Goal: Find specific page/section: Find specific page/section

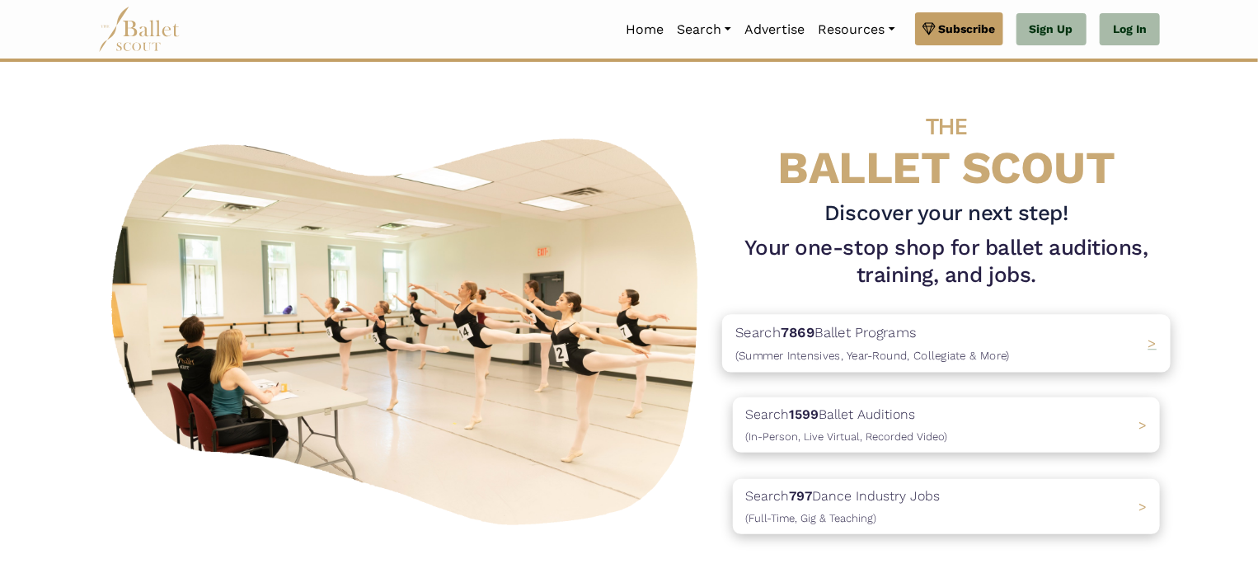
click at [856, 342] on p "Search 7869 Ballet Programs (Summer Intensives, Year-Round, Collegiate & More)" at bounding box center [872, 344] width 275 height 45
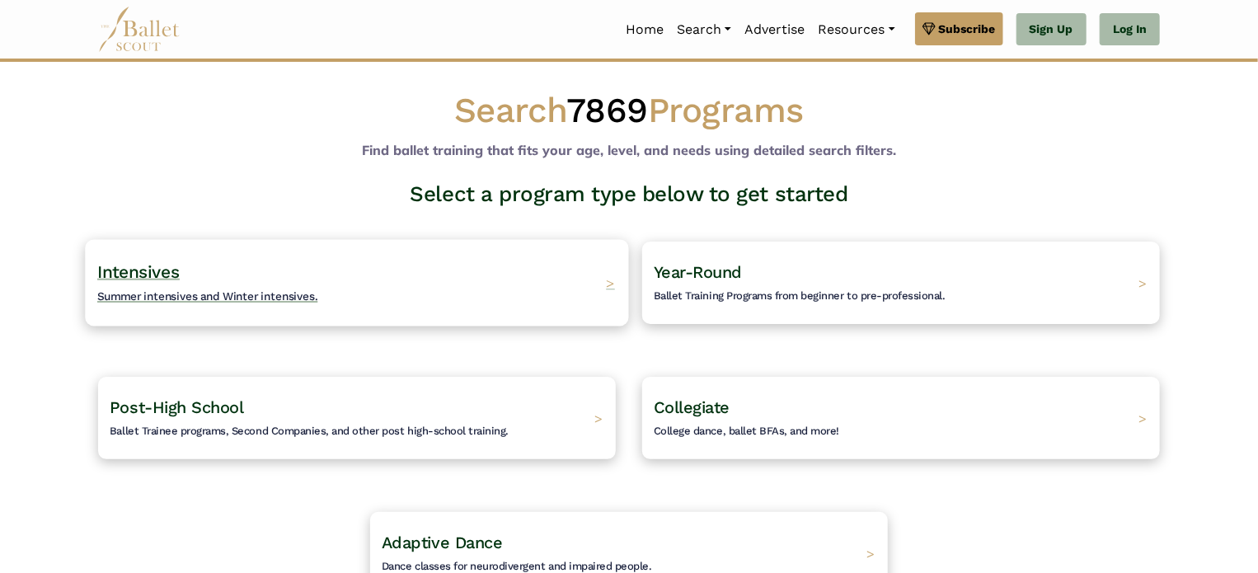
click at [244, 297] on span "Summer intensives and Winter intensives." at bounding box center [207, 295] width 221 height 13
